Goal: Information Seeking & Learning: Learn about a topic

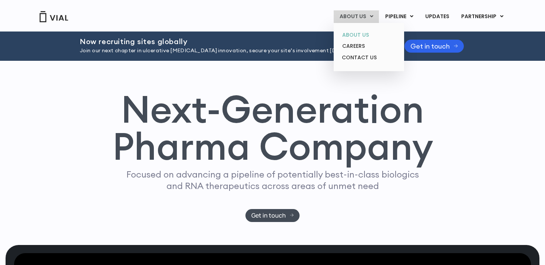
click at [358, 34] on link "ABOUT US" at bounding box center [368, 34] width 65 height 11
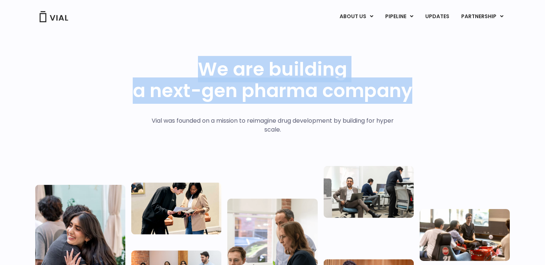
drag, startPoint x: 191, startPoint y: 58, endPoint x: 283, endPoint y: 112, distance: 106.1
click at [283, 112] on div "We are building a next-gen pharma company Vial was founded on a mission to reim…" at bounding box center [272, 180] width 475 height 296
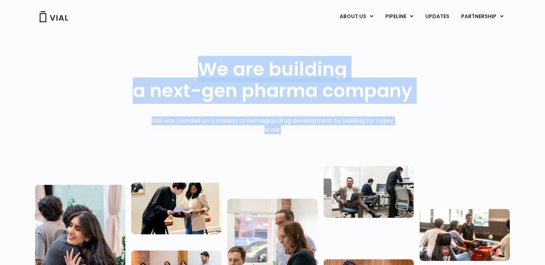
drag, startPoint x: 296, startPoint y: 143, endPoint x: 245, endPoint y: 38, distance: 116.6
click at [245, 38] on div "We are building a next-gen pharma company Vial was founded on a mission to reim…" at bounding box center [272, 180] width 475 height 296
drag, startPoint x: 245, startPoint y: 38, endPoint x: 363, endPoint y: 141, distance: 156.1
click at [363, 141] on div "We are building a next-gen pharma company Vial was founded on a mission to reim…" at bounding box center [272, 180] width 475 height 296
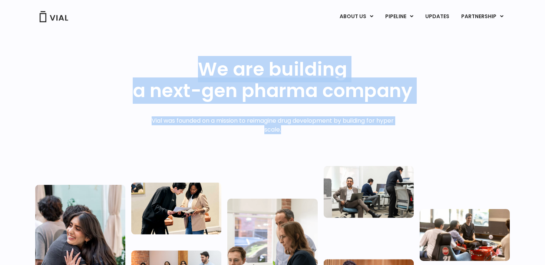
click at [363, 141] on div "Vial was founded on a mission to reimagine drug development by building for hyp…" at bounding box center [273, 139] width 258 height 47
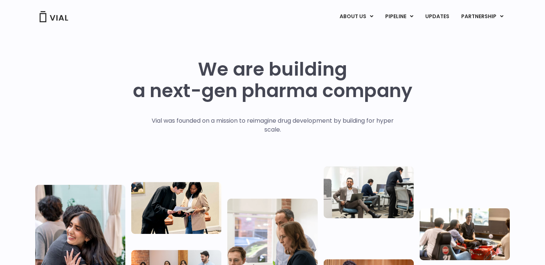
scroll to position [4, 0]
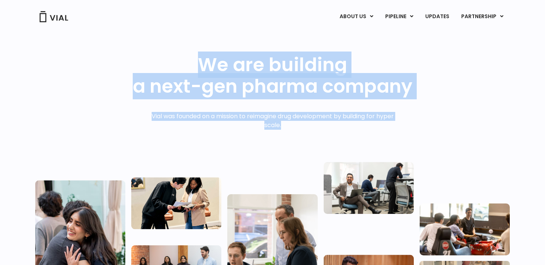
drag, startPoint x: 293, startPoint y: 47, endPoint x: 350, endPoint y: 143, distance: 110.9
click at [350, 143] on div "We are building a next-gen pharma company Vial was founded on a mission to reim…" at bounding box center [272, 175] width 475 height 296
click at [350, 143] on div "Vial was founded on a mission to reimagine drug development by building for hyp…" at bounding box center [273, 135] width 258 height 47
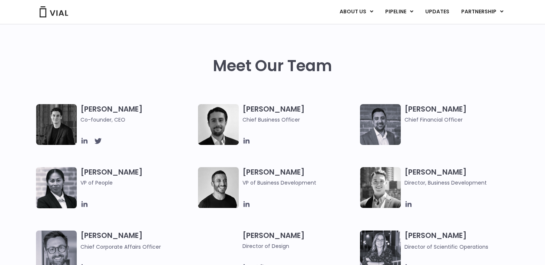
scroll to position [334, 0]
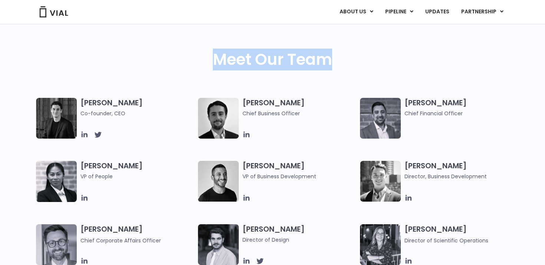
drag, startPoint x: 207, startPoint y: 52, endPoint x: 377, endPoint y: 52, distance: 169.5
click at [377, 52] on div "Meet Our Team" at bounding box center [272, 74] width 475 height 47
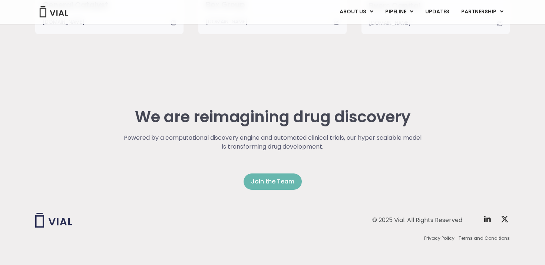
scroll to position [1908, 0]
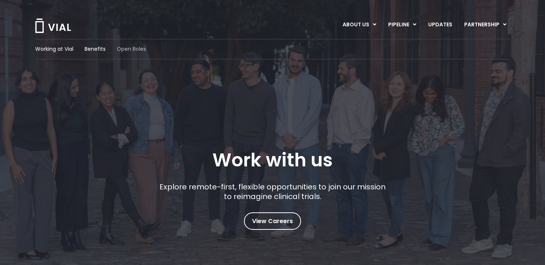
click at [125, 47] on span "Open Roles" at bounding box center [131, 49] width 29 height 8
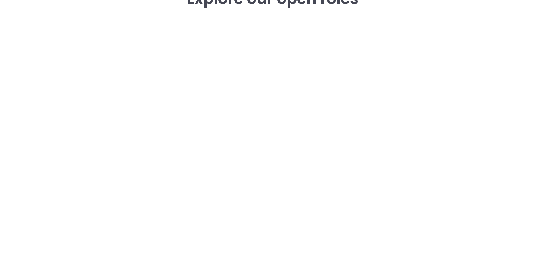
scroll to position [1168, 0]
